Goal: Task Accomplishment & Management: Complete application form

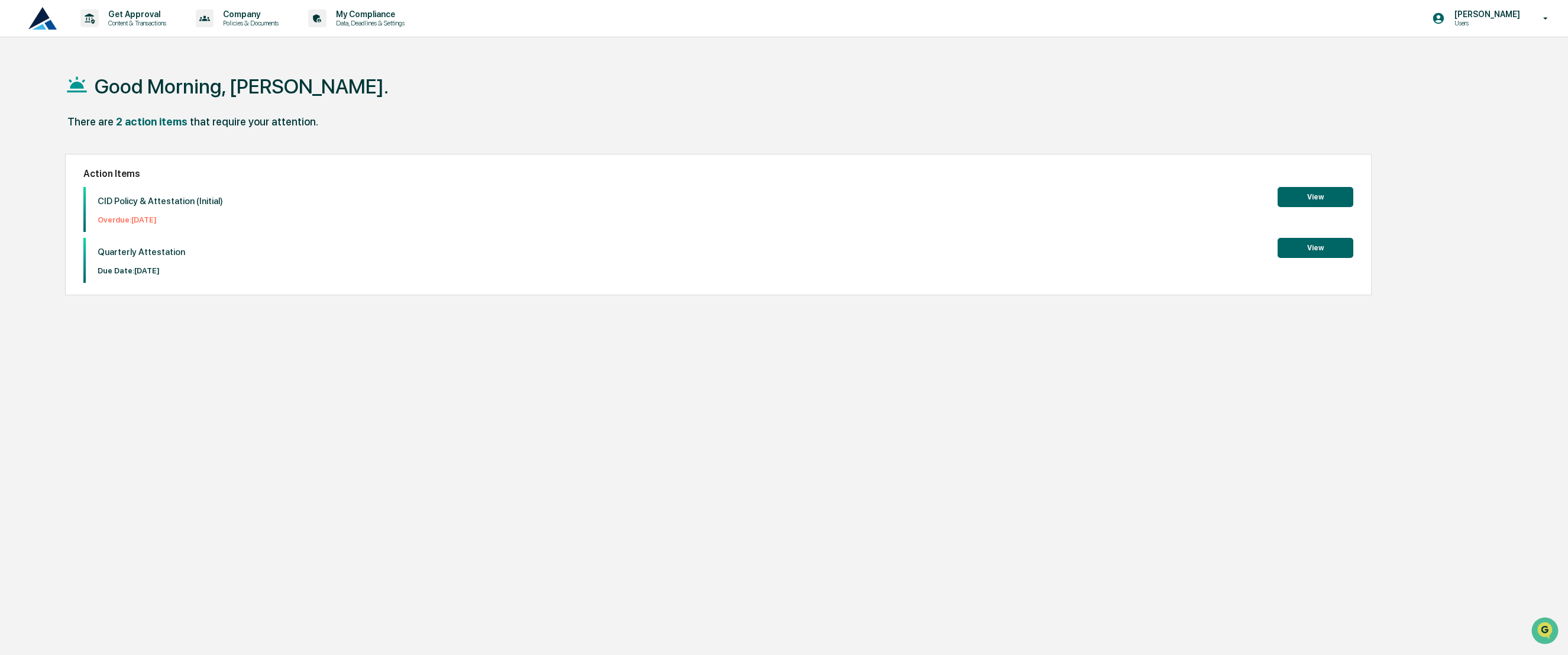
click at [1323, 249] on button "View" at bounding box center [1315, 248] width 76 height 20
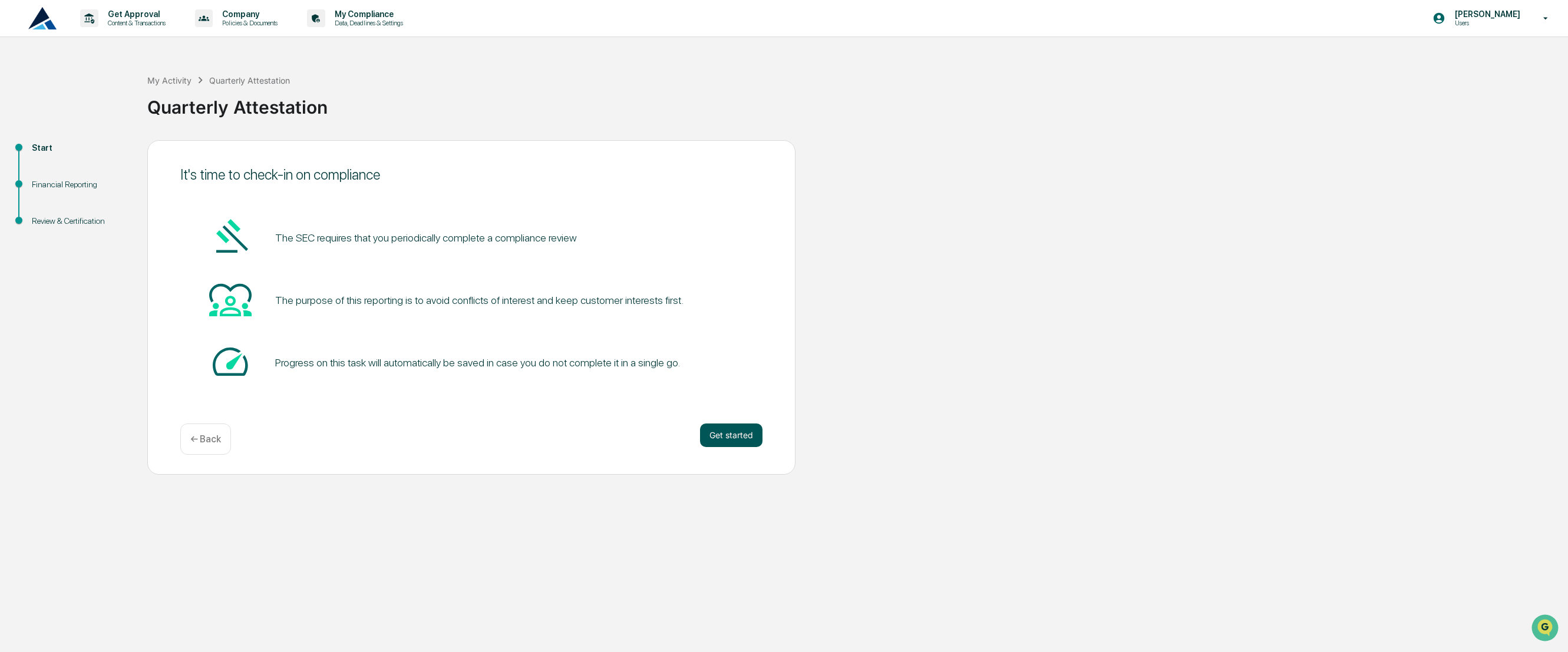
click at [730, 436] on button "Get started" at bounding box center [731, 435] width 62 height 24
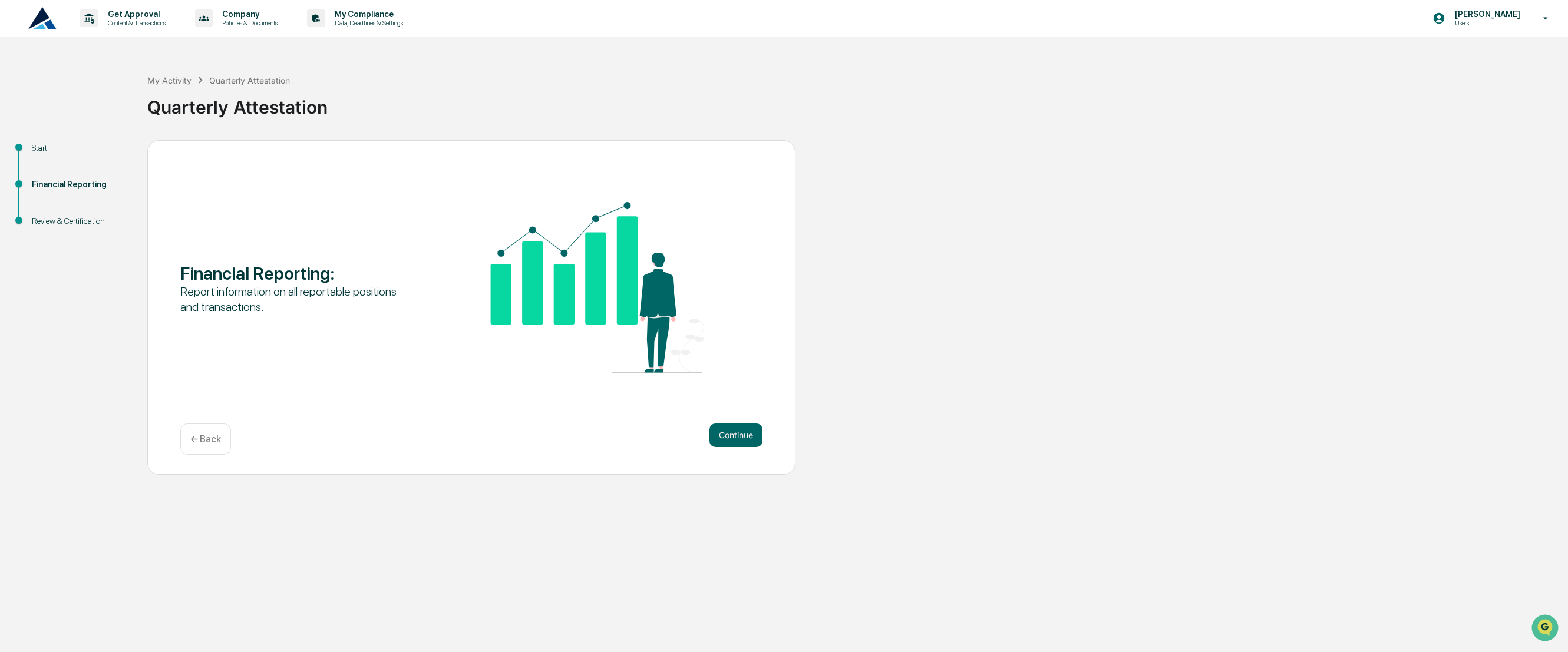
click at [730, 436] on button "Continue" at bounding box center [736, 435] width 53 height 24
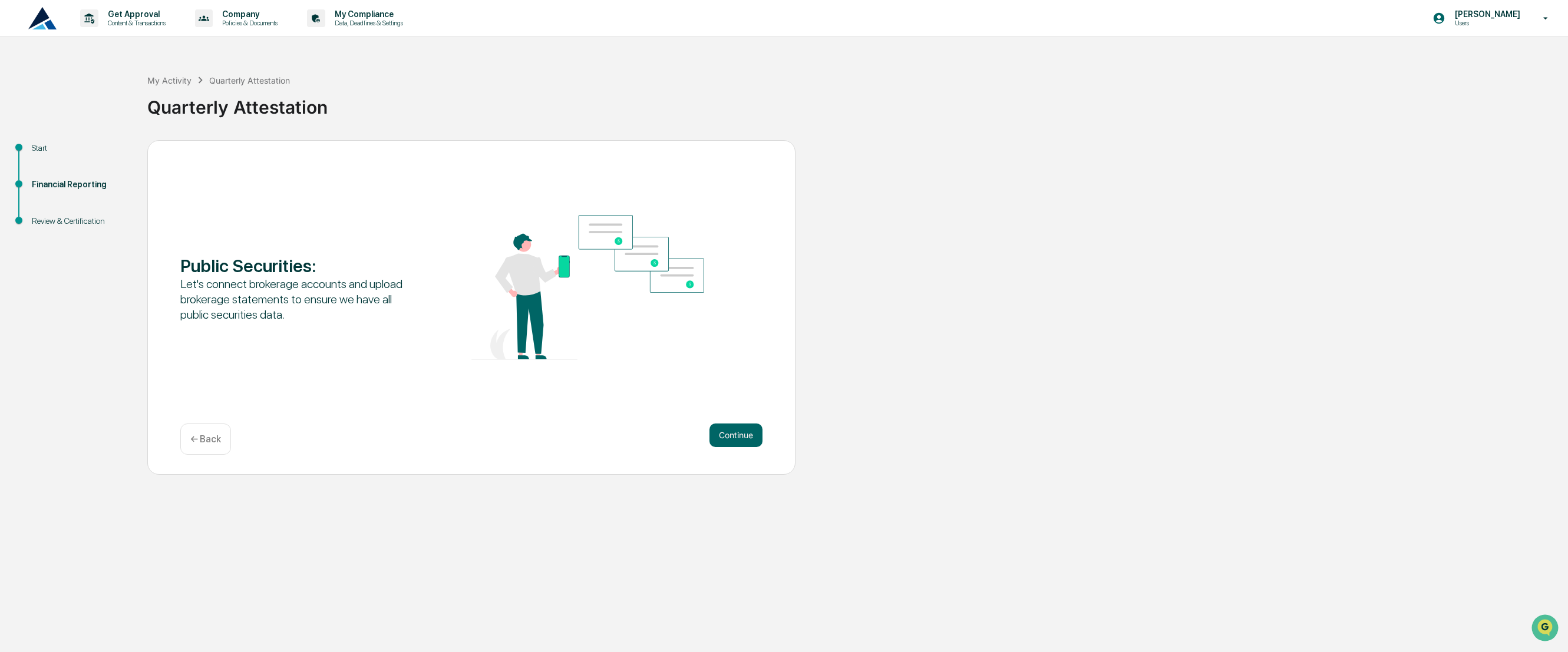
click at [730, 436] on button "Continue" at bounding box center [736, 435] width 53 height 24
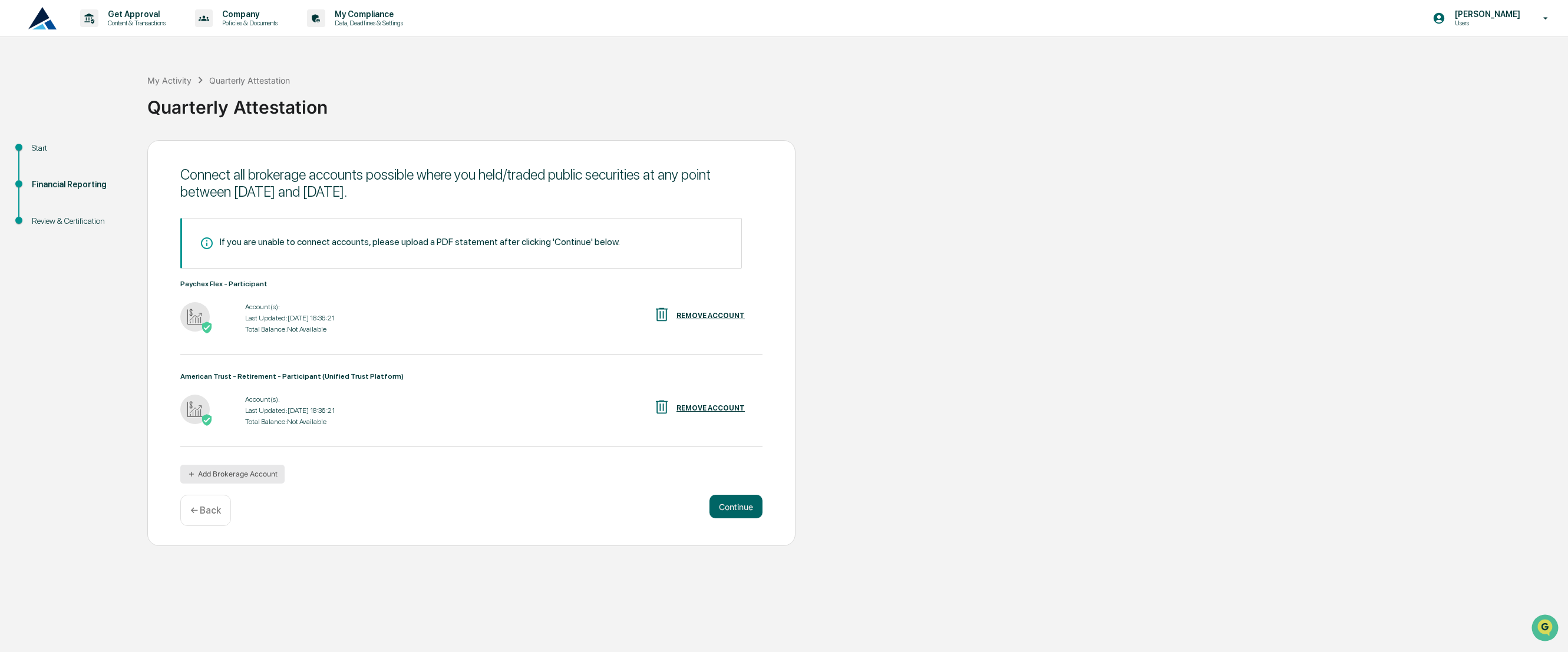
click at [258, 475] on button "Add Brokerage Account" at bounding box center [233, 474] width 104 height 19
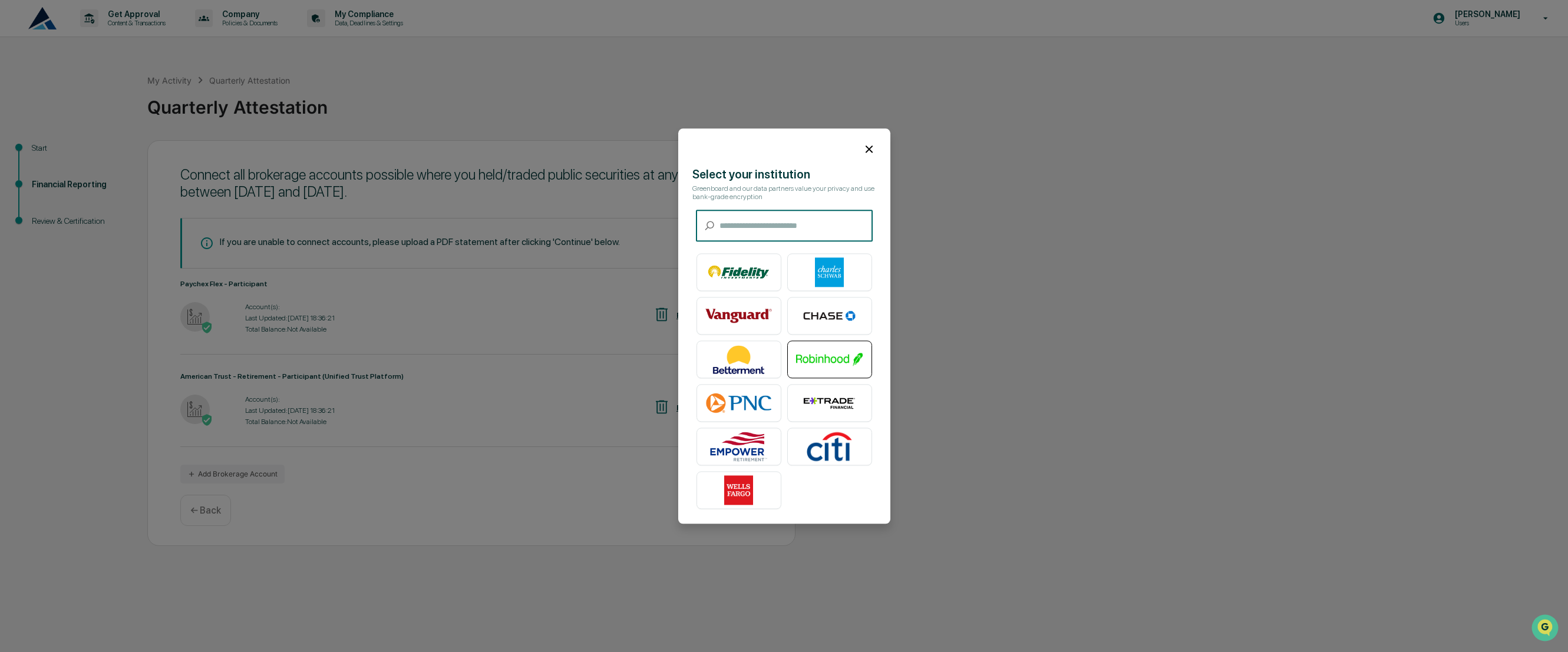
click at [827, 346] on img at bounding box center [830, 359] width 67 height 30
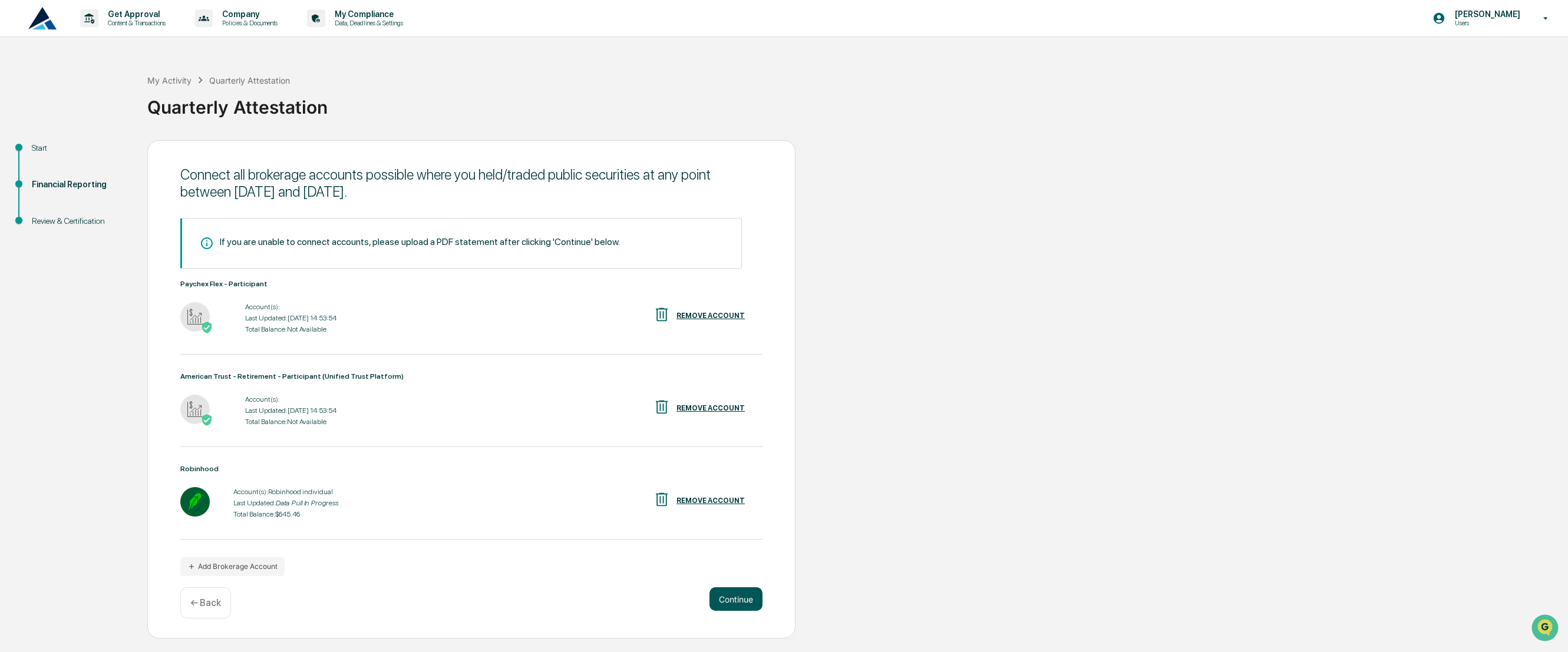
click at [742, 604] on button "Continue" at bounding box center [736, 599] width 53 height 24
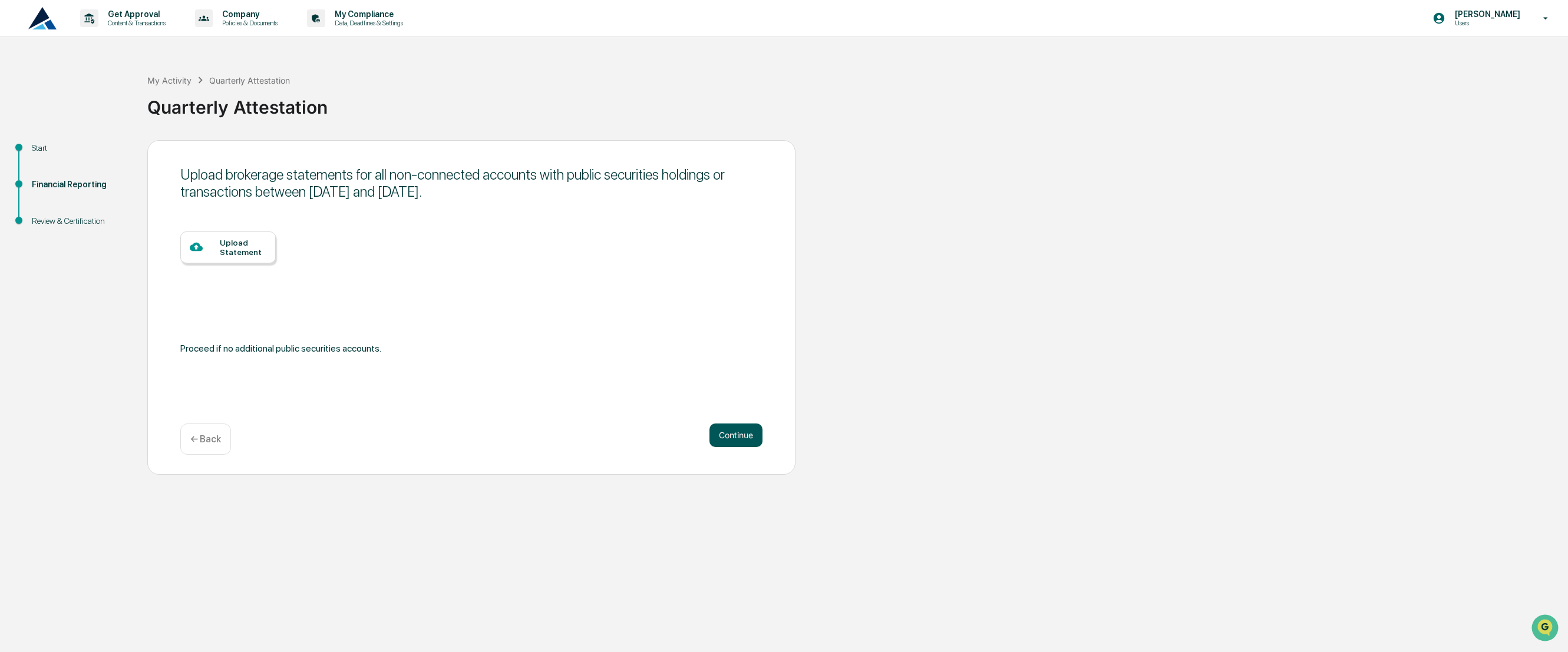
click at [745, 438] on button "Continue" at bounding box center [736, 435] width 53 height 24
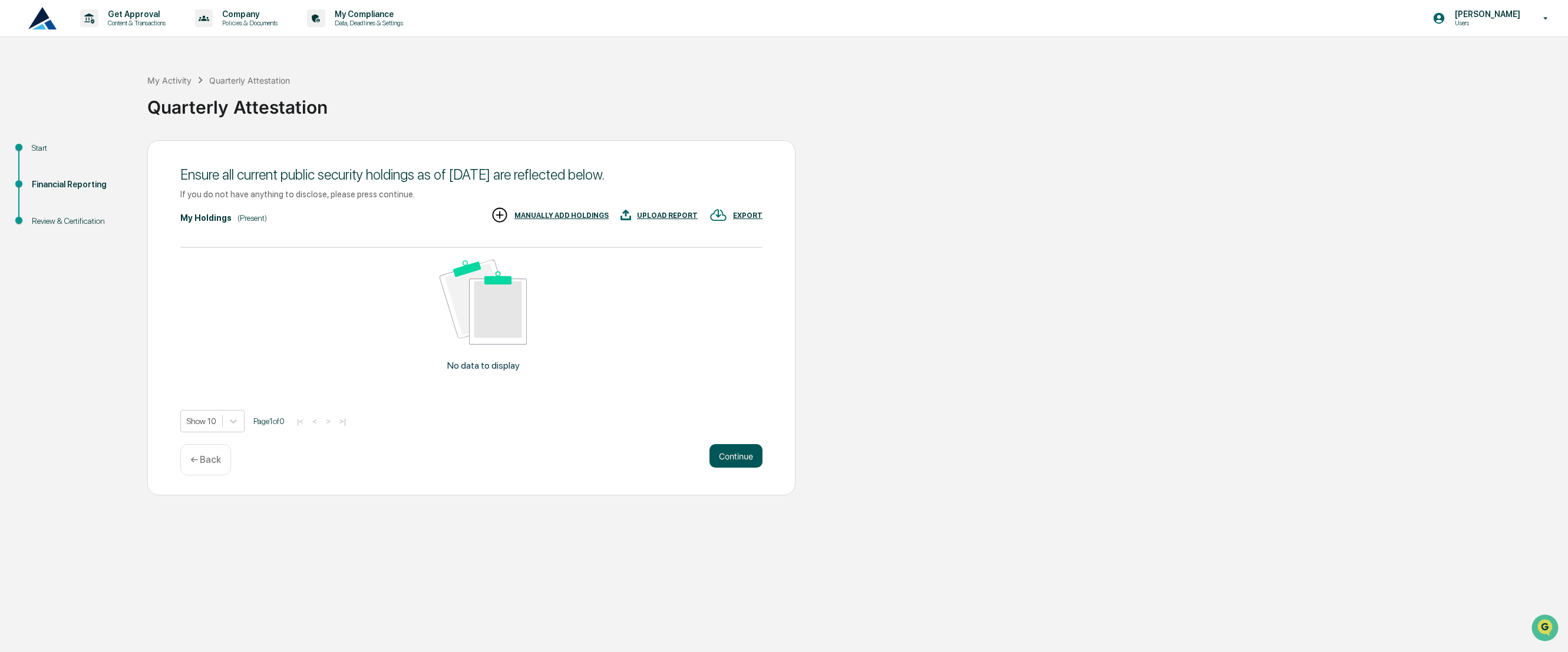
click at [735, 453] on button "Continue" at bounding box center [736, 456] width 53 height 24
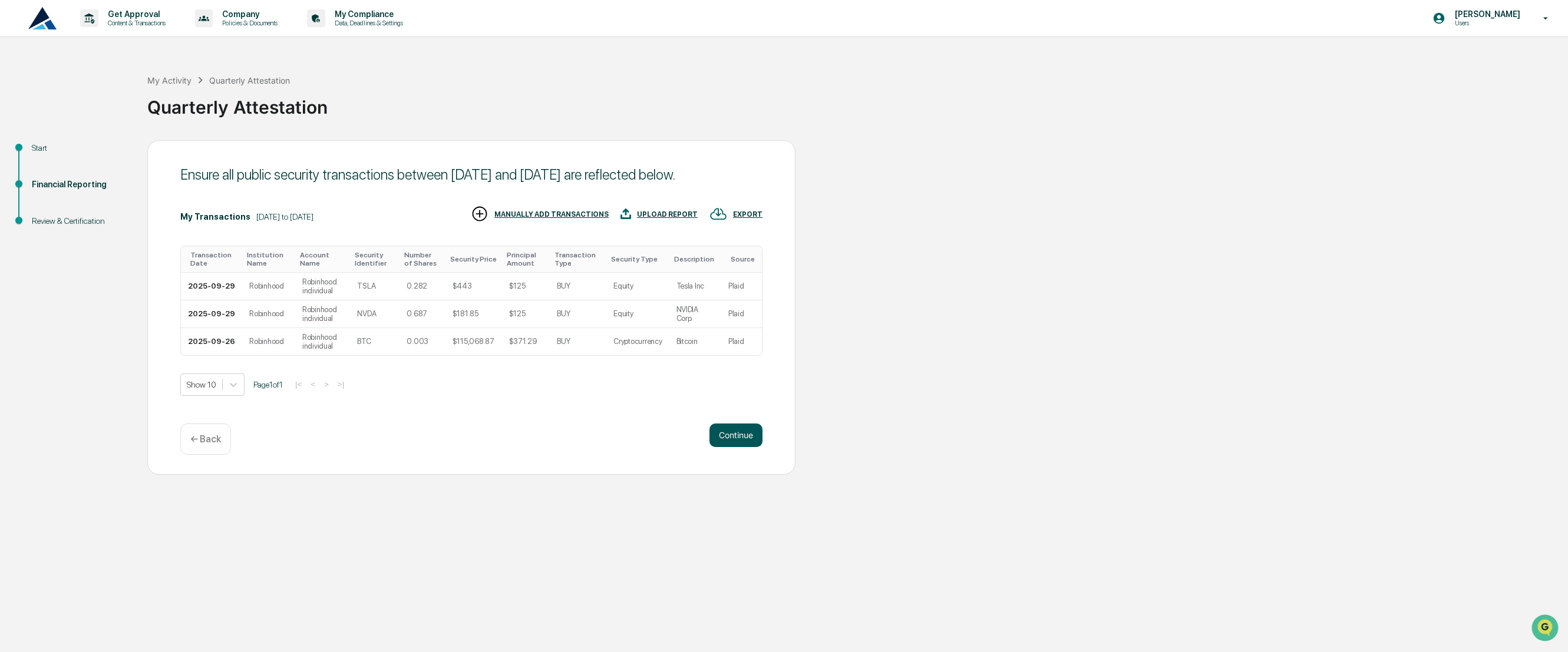
click at [733, 433] on button "Continue" at bounding box center [736, 435] width 53 height 24
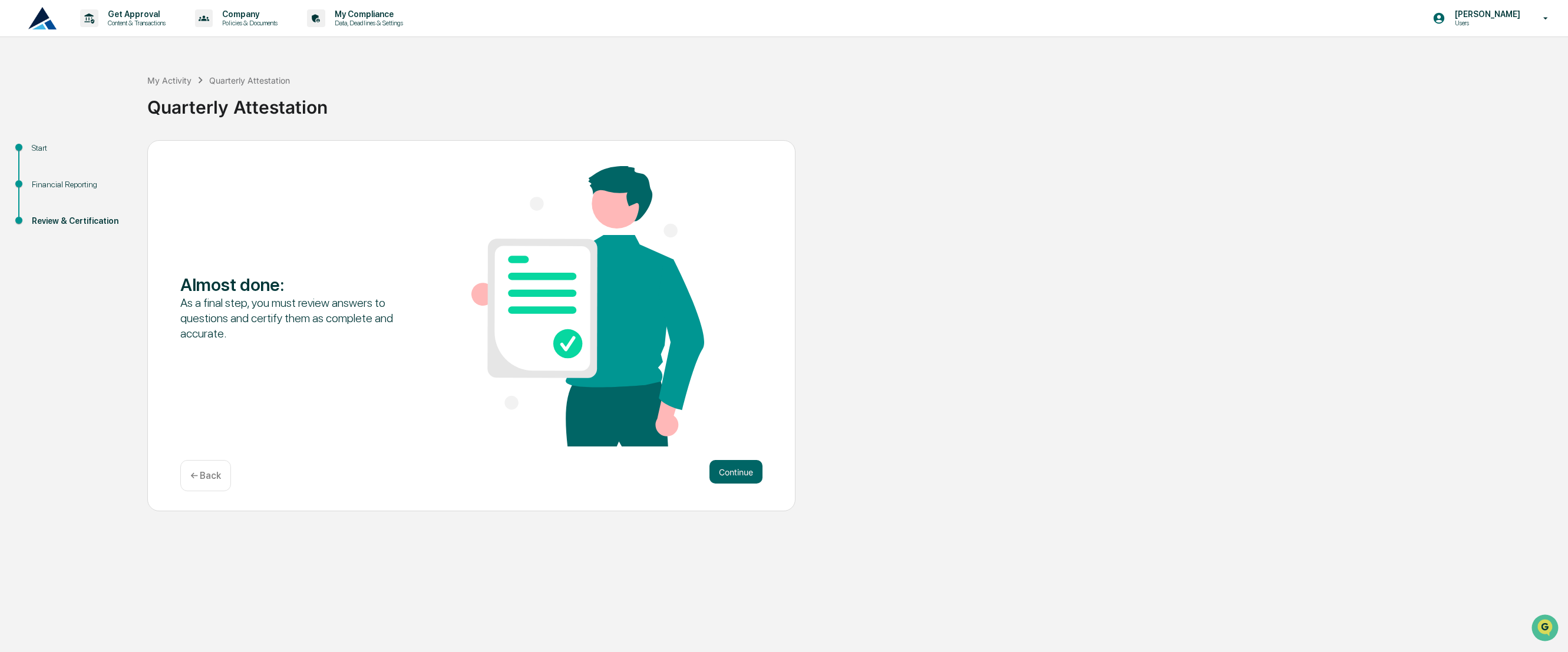
click at [733, 433] on div "Almost done : As a final step, you must review answers to questions and certify…" at bounding box center [472, 307] width 582 height 283
click at [740, 474] on button "Continue" at bounding box center [736, 472] width 53 height 24
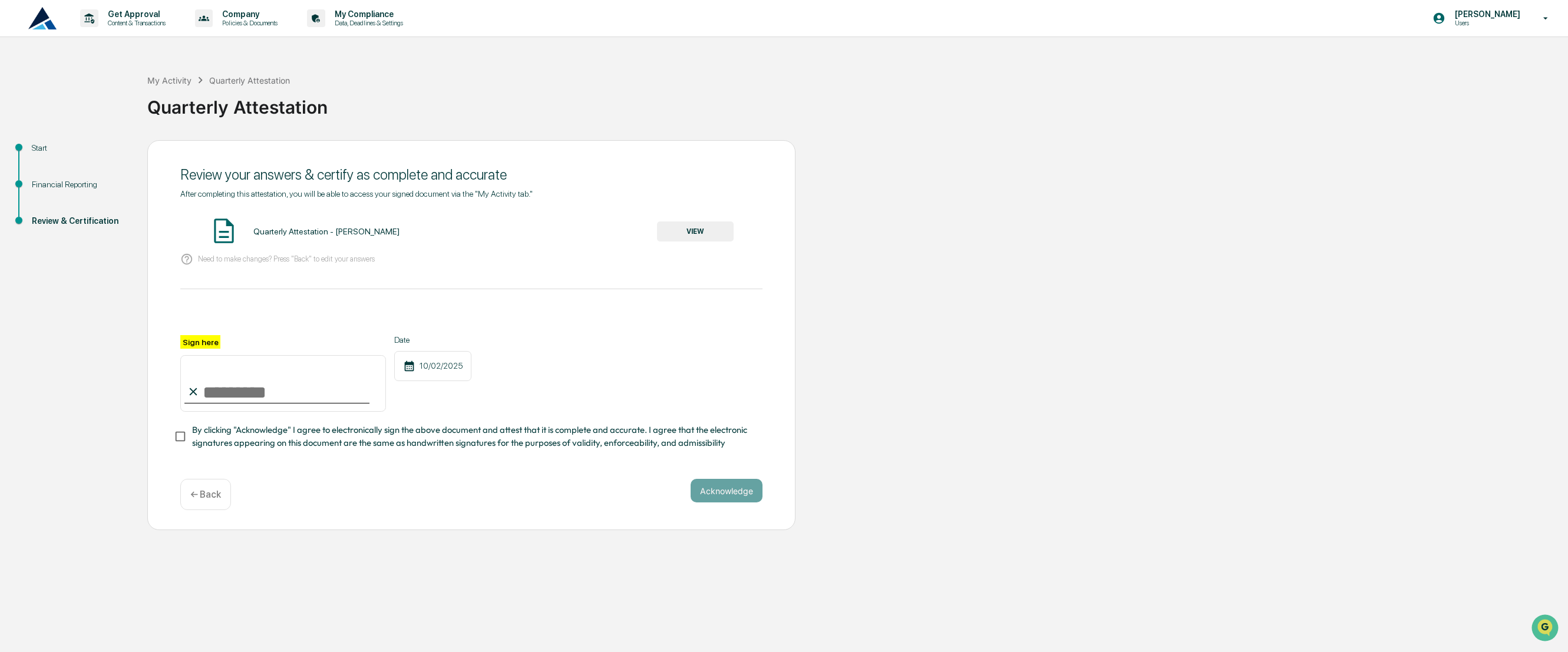
click at [198, 398] on icon at bounding box center [193, 392] width 13 height 13
click at [219, 392] on input "Sign here" at bounding box center [283, 383] width 206 height 56
type input "**********"
click at [724, 486] on button "Acknowledge" at bounding box center [726, 490] width 72 height 24
click at [706, 231] on button "VIEW" at bounding box center [695, 231] width 77 height 20
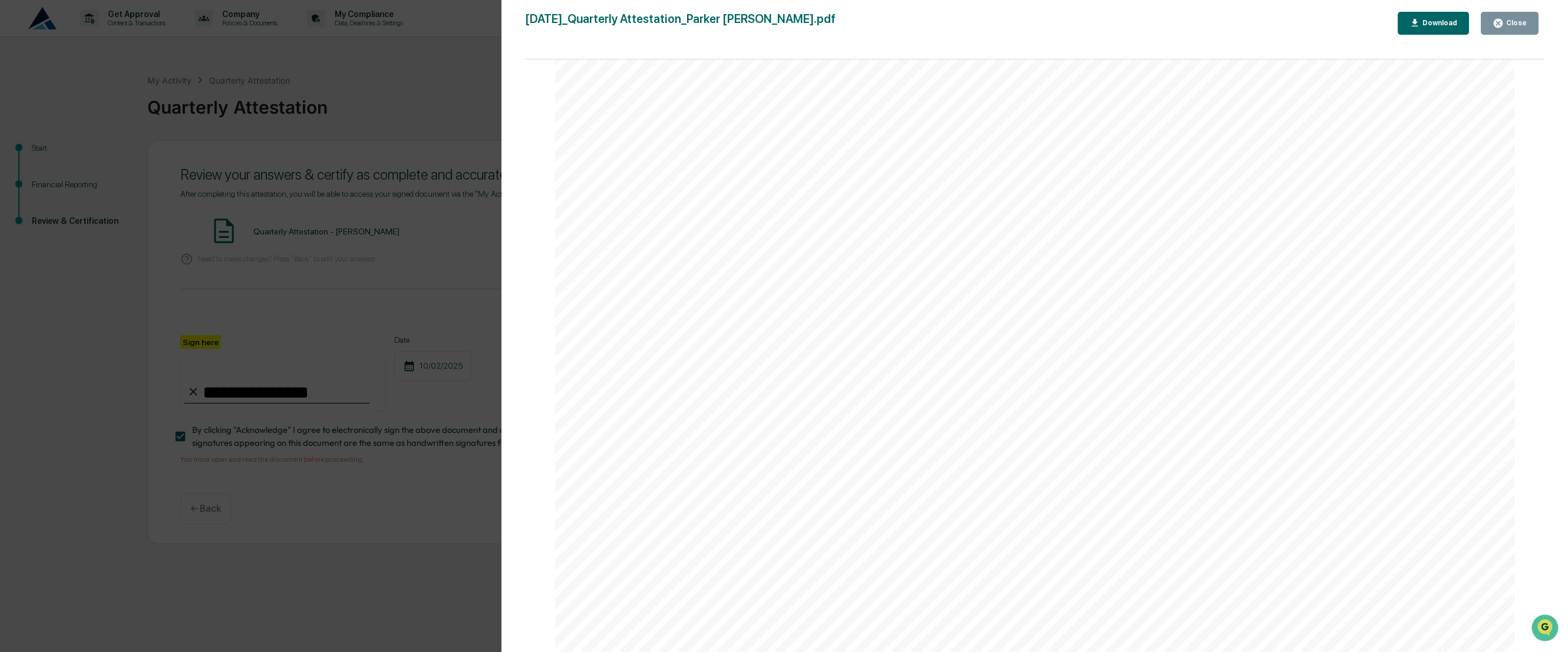
scroll to position [3584, 0]
click at [1517, 12] on button "Close" at bounding box center [1510, 23] width 58 height 23
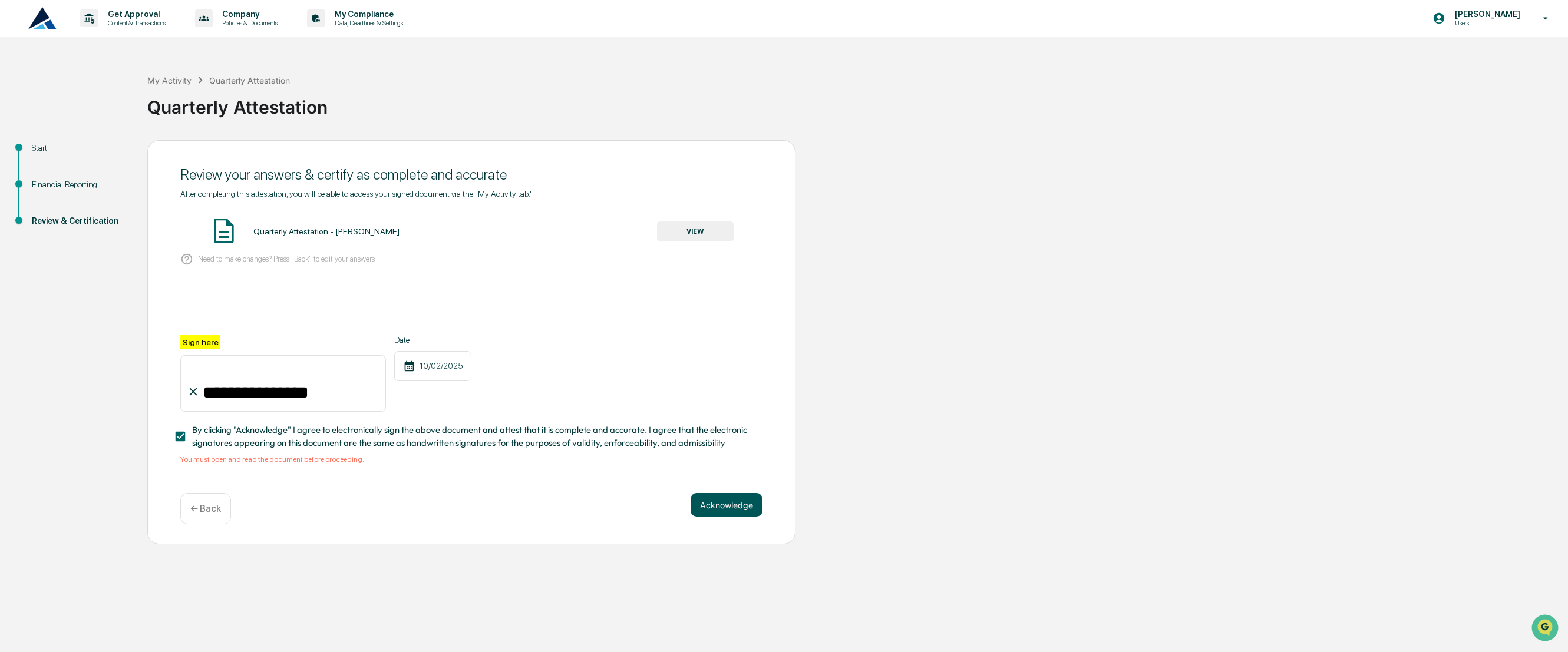
click at [715, 517] on button "Acknowledge" at bounding box center [726, 505] width 72 height 24
